Goal: Task Accomplishment & Management: Use online tool/utility

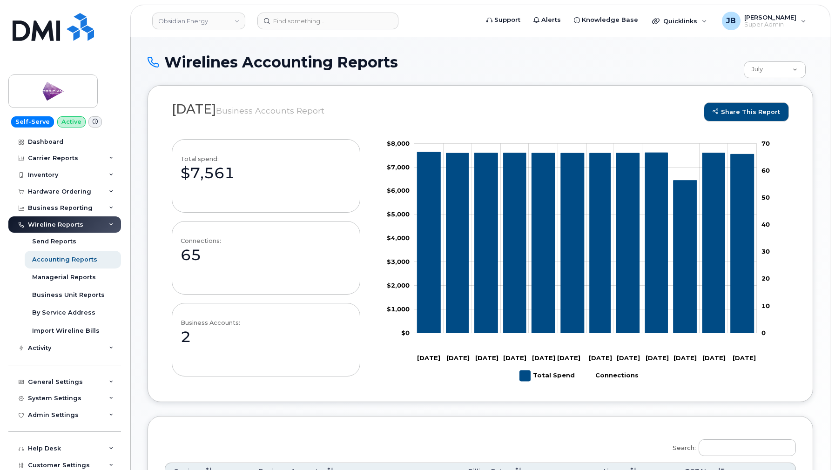
click at [550, 80] on div "Wirelines Accounting Reports July June May April March February January Decembe…" at bounding box center [481, 69] width 666 height 31
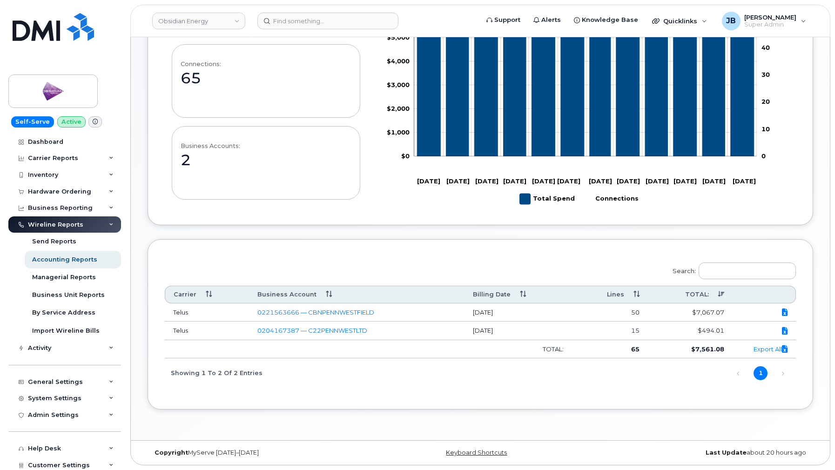
click at [769, 345] on td "Export All" at bounding box center [764, 349] width 63 height 19
click at [762, 346] on link "Export All" at bounding box center [771, 348] width 34 height 7
click at [754, 348] on link "Export All" at bounding box center [771, 348] width 34 height 7
click at [757, 349] on link "Export All" at bounding box center [771, 348] width 34 height 7
click at [72, 238] on div "Send Reports" at bounding box center [54, 241] width 44 height 8
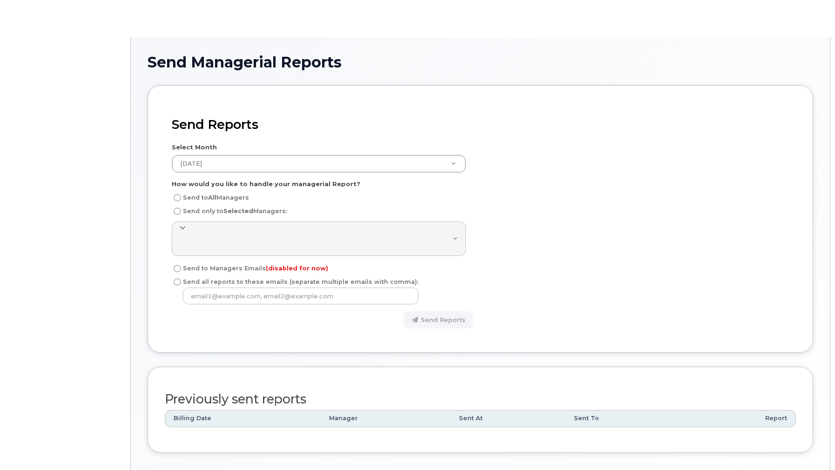
select select "12026"
radio input "true"
